Goal: Check status

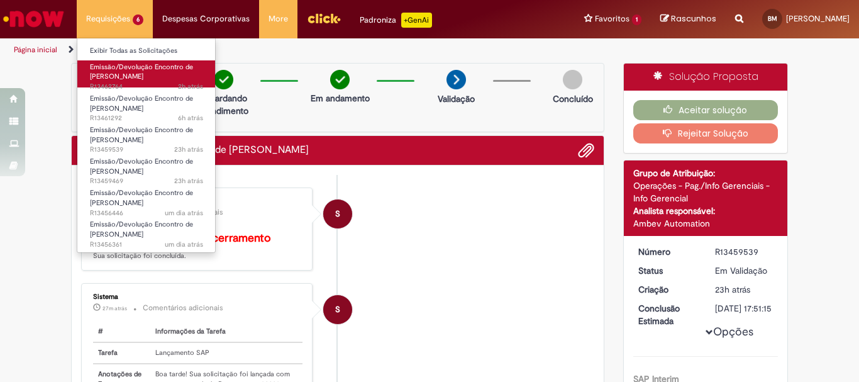
click at [154, 77] on link "Emissão/Devolução Encontro de Contas Fornecedor 2h atrás 2 horas atrás R13462764" at bounding box center [146, 73] width 138 height 27
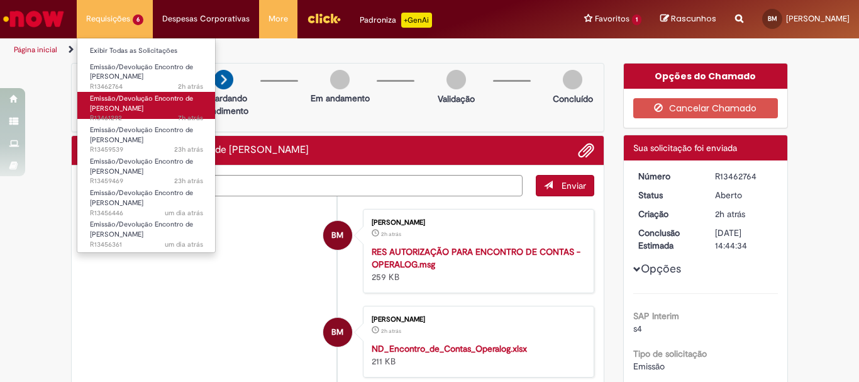
click at [139, 109] on span "Emissão/Devolução Encontro de [PERSON_NAME]" at bounding box center [141, 104] width 103 height 20
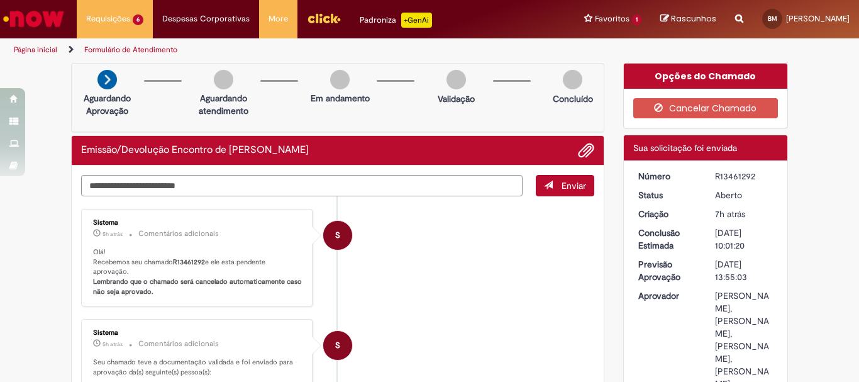
drag, startPoint x: 754, startPoint y: 175, endPoint x: 713, endPoint y: 174, distance: 41.5
click at [715, 174] on div "R13461292" at bounding box center [744, 176] width 59 height 13
copy div "R13461292"
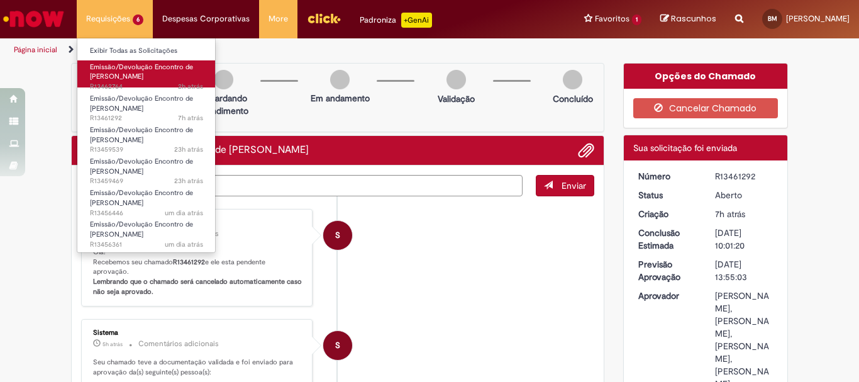
click at [135, 74] on span "Emissão/Devolução Encontro de [PERSON_NAME]" at bounding box center [141, 72] width 103 height 20
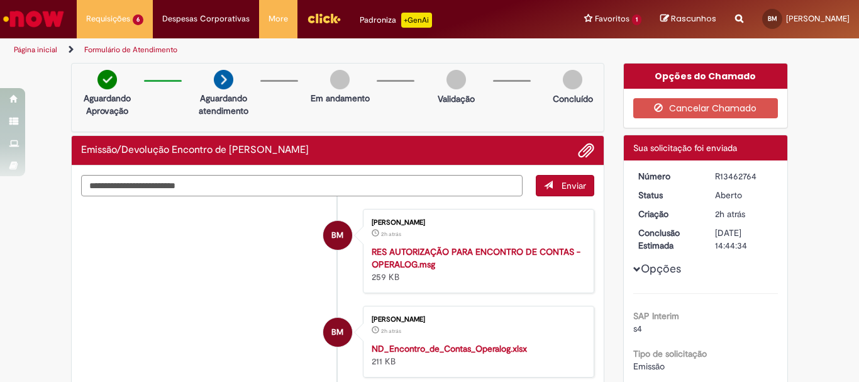
drag, startPoint x: 756, startPoint y: 175, endPoint x: 713, endPoint y: 176, distance: 42.8
click at [715, 176] on div "R13462764" at bounding box center [744, 176] width 59 height 13
copy div "R13462764"
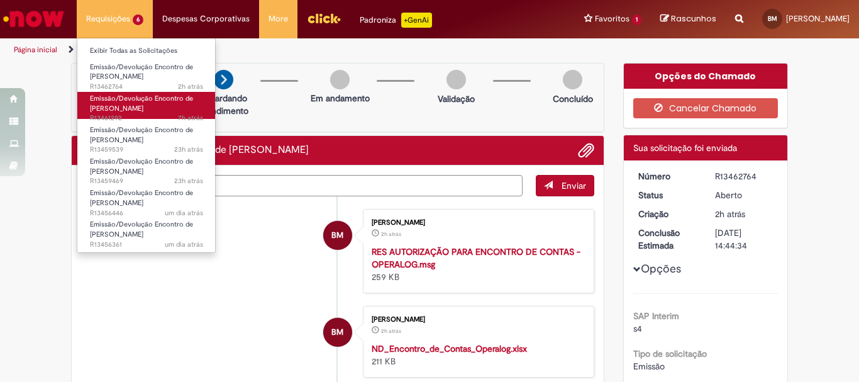
click at [143, 102] on span "Emissão/Devolução Encontro de [PERSON_NAME]" at bounding box center [141, 104] width 103 height 20
